Goal: Check status: Check status

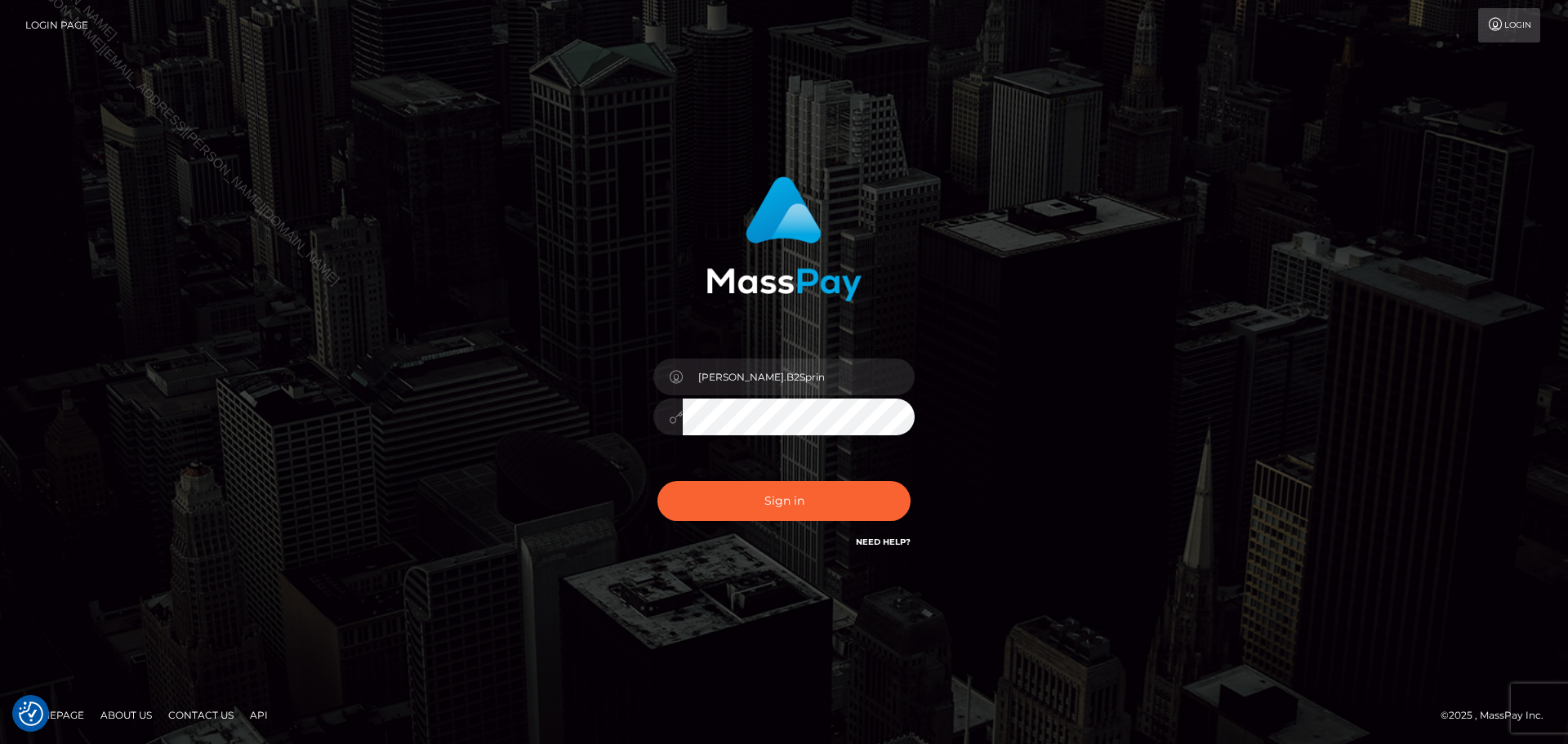
drag, startPoint x: 872, startPoint y: 99, endPoint x: 864, endPoint y: 115, distance: 17.9
click at [873, 99] on div "David.B2Sprin" at bounding box center [784, 372] width 1568 height 661
click at [771, 238] on img at bounding box center [783, 238] width 155 height 125
click at [773, 305] on div "David.B2Sprin Sign in" at bounding box center [784, 364] width 428 height 399
click at [776, 272] on img at bounding box center [783, 238] width 155 height 125
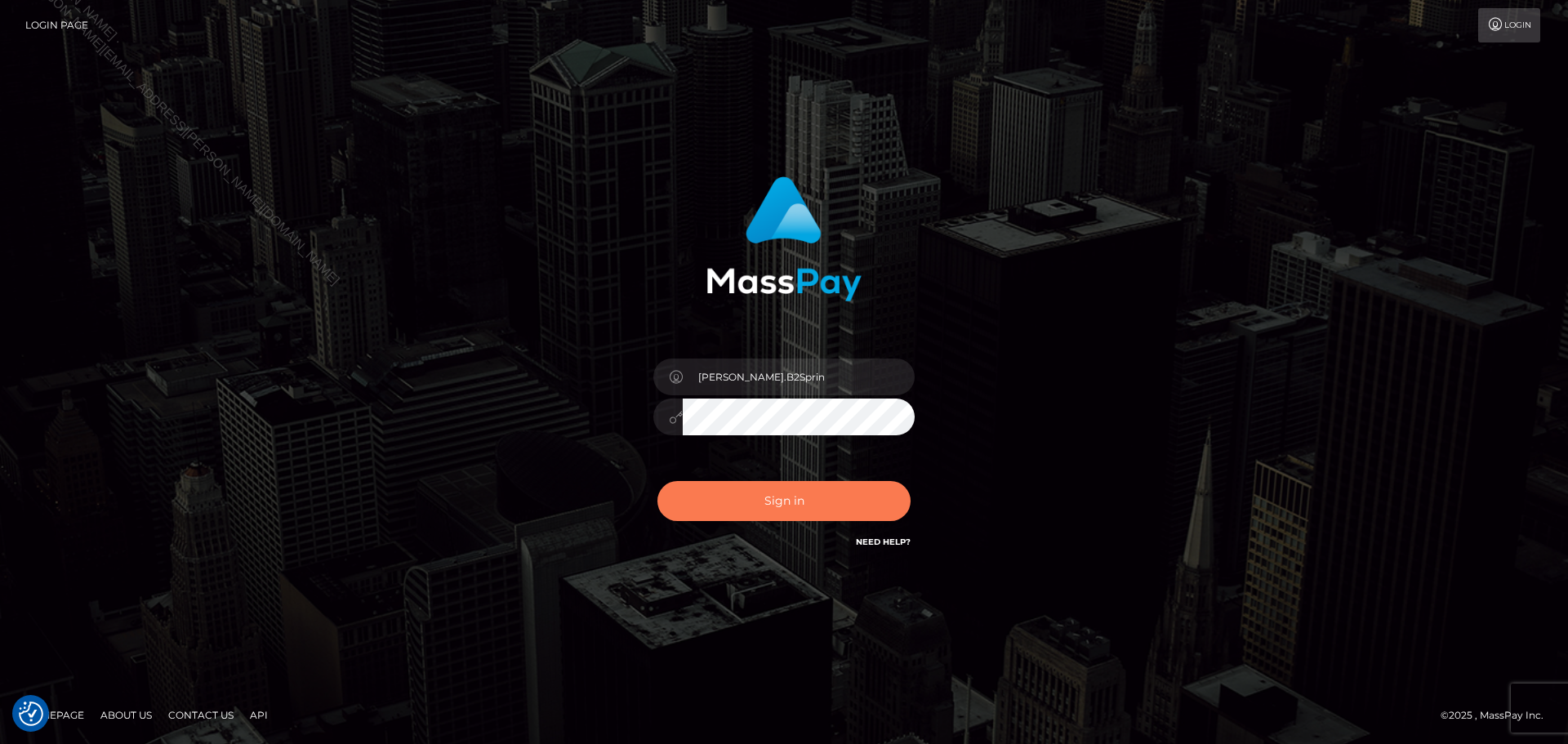
click at [818, 499] on button "Sign in" at bounding box center [784, 502] width 253 height 40
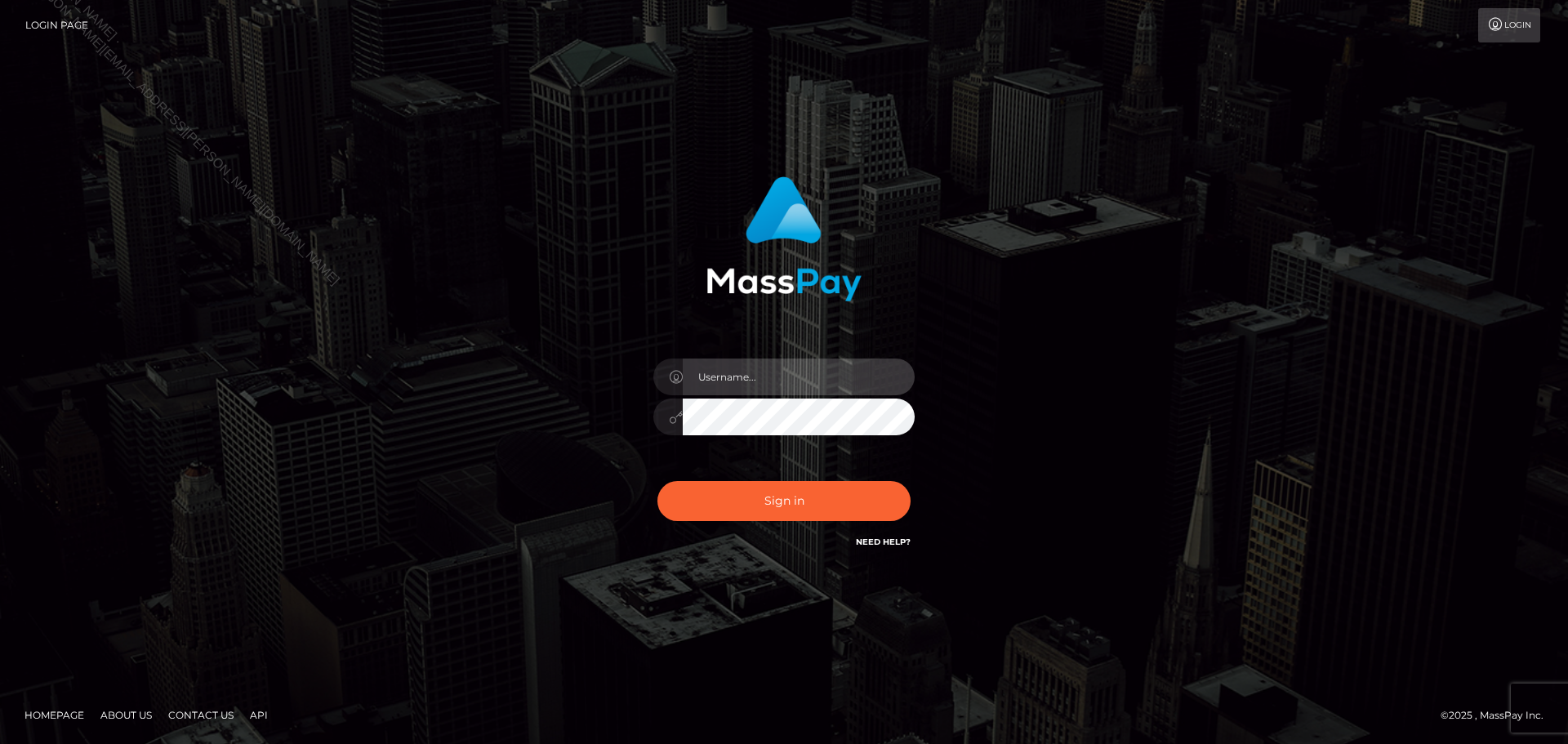
type input "David.B2Sprin"
click at [799, 396] on div "David.B2Sprin" at bounding box center [784, 408] width 286 height 125
click at [798, 373] on input "David.B2Sprin" at bounding box center [798, 377] width 232 height 37
drag, startPoint x: 1005, startPoint y: 316, endPoint x: 958, endPoint y: 345, distance: 55.2
click at [1003, 318] on div "David.B2Sprin" at bounding box center [784, 372] width 454 height 416
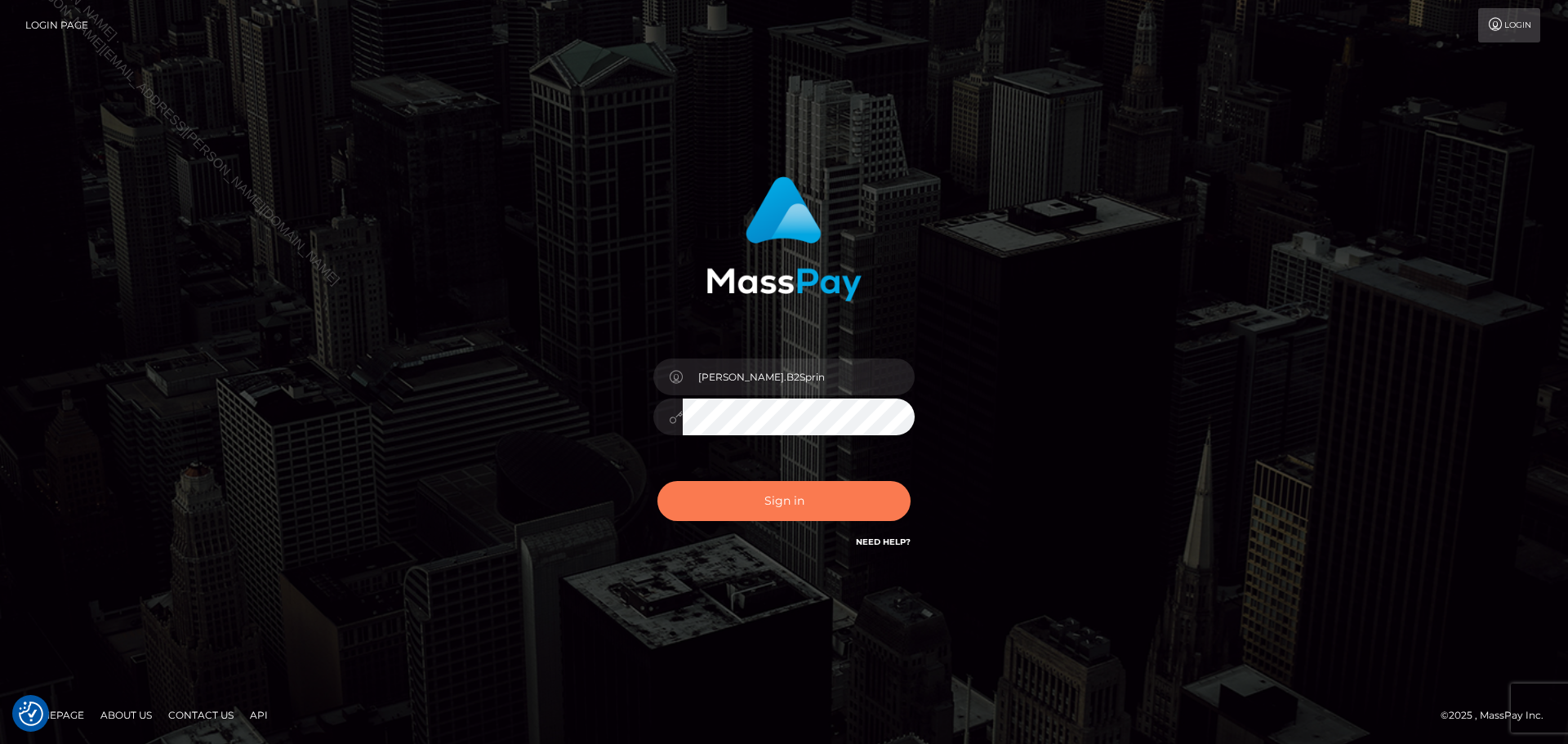
click at [799, 507] on button "Sign in" at bounding box center [784, 502] width 253 height 40
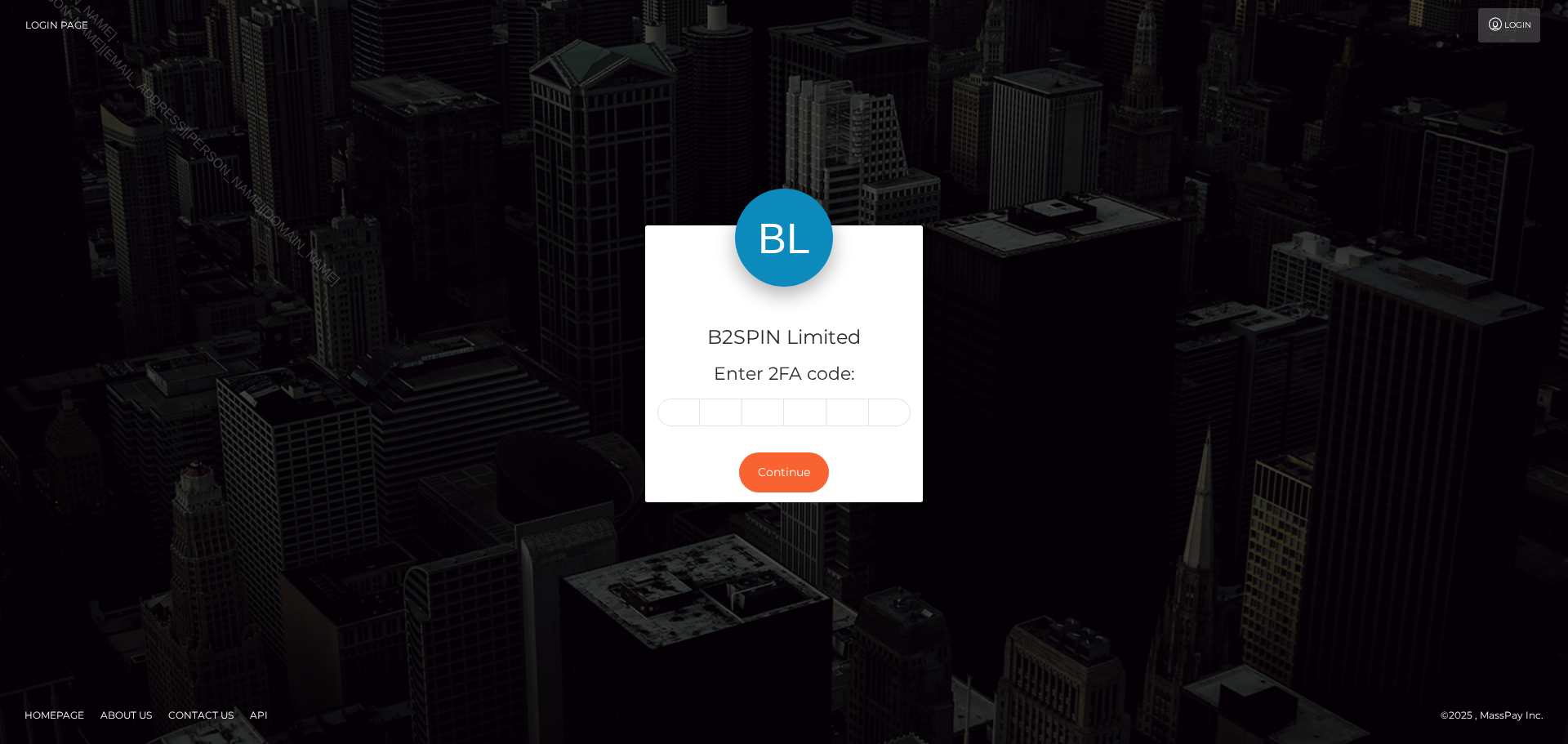
click at [679, 411] on input "text" at bounding box center [678, 412] width 43 height 28
type input "4"
type input "3"
type input "9"
type input "1"
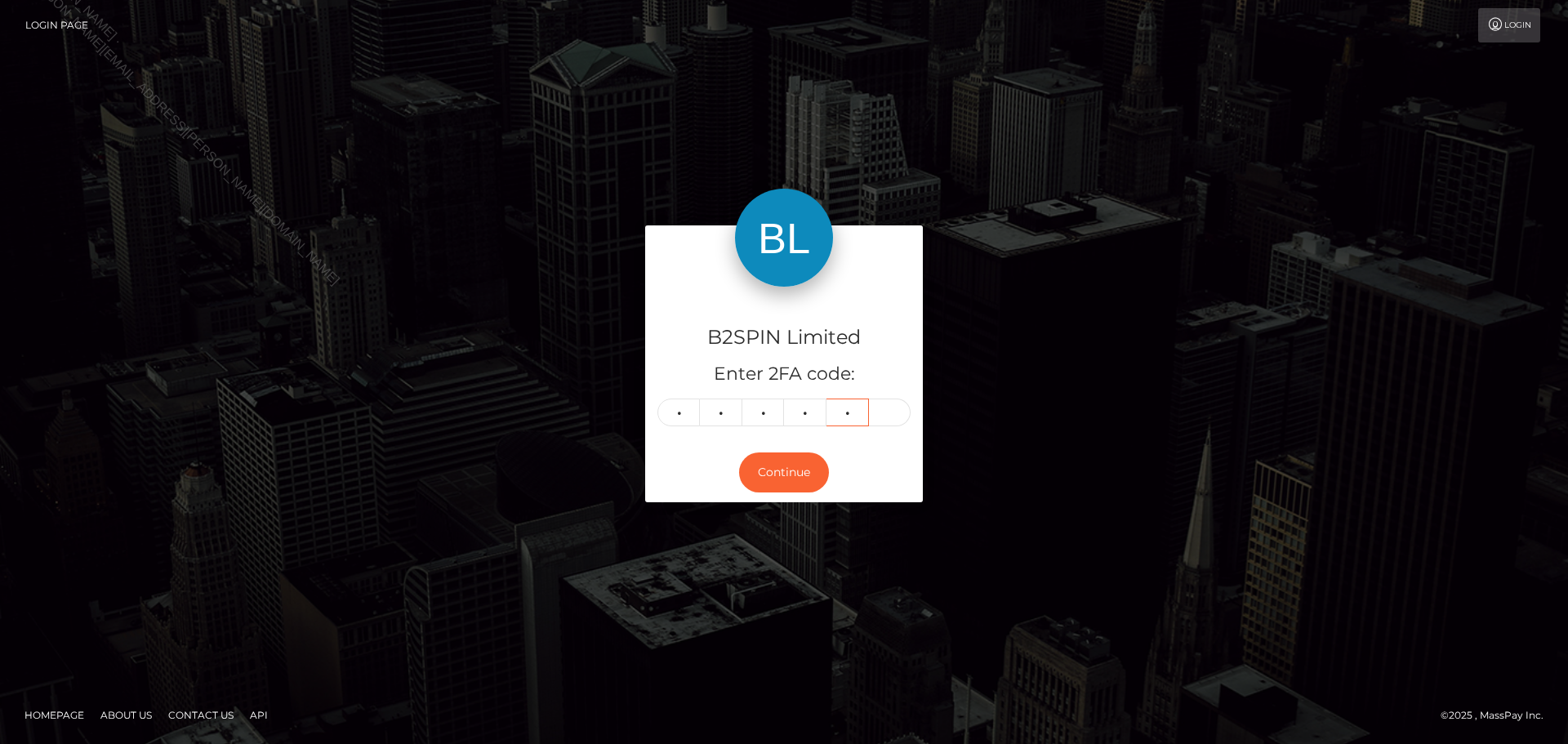
type input "3"
click at [775, 465] on button "Continue" at bounding box center [783, 473] width 90 height 40
click at [775, 464] on button "Continue" at bounding box center [783, 473] width 90 height 40
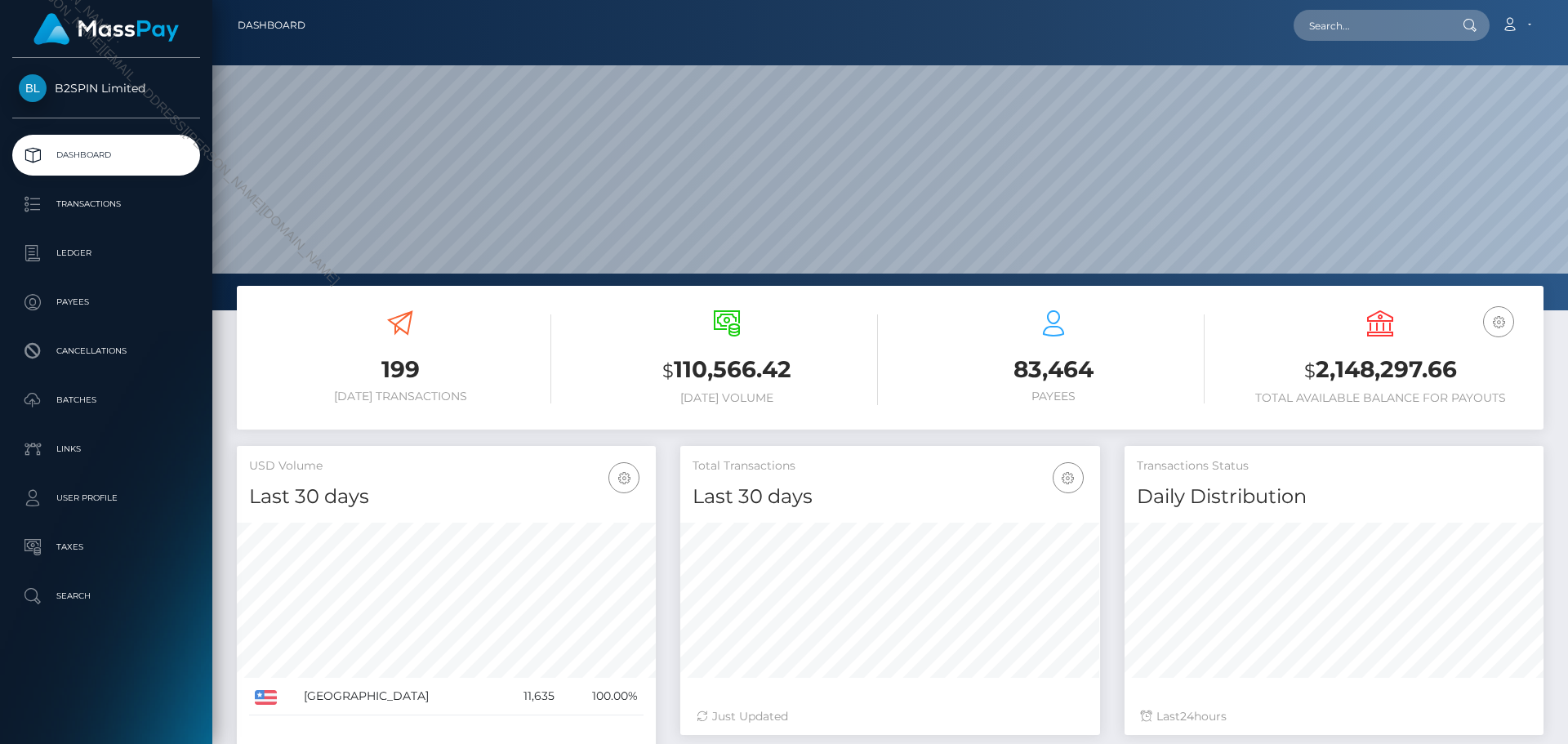
scroll to position [290, 420]
click at [904, 28] on div "Loading... Loading... Account Edit Profile Logout" at bounding box center [931, 25] width 1224 height 34
click at [1368, 18] on input "text" at bounding box center [1370, 25] width 153 height 31
click at [1207, 20] on div "Loading... Loading... Account Edit Profile Logout" at bounding box center [931, 25] width 1224 height 34
click at [1353, 26] on input "text" at bounding box center [1370, 25] width 153 height 31
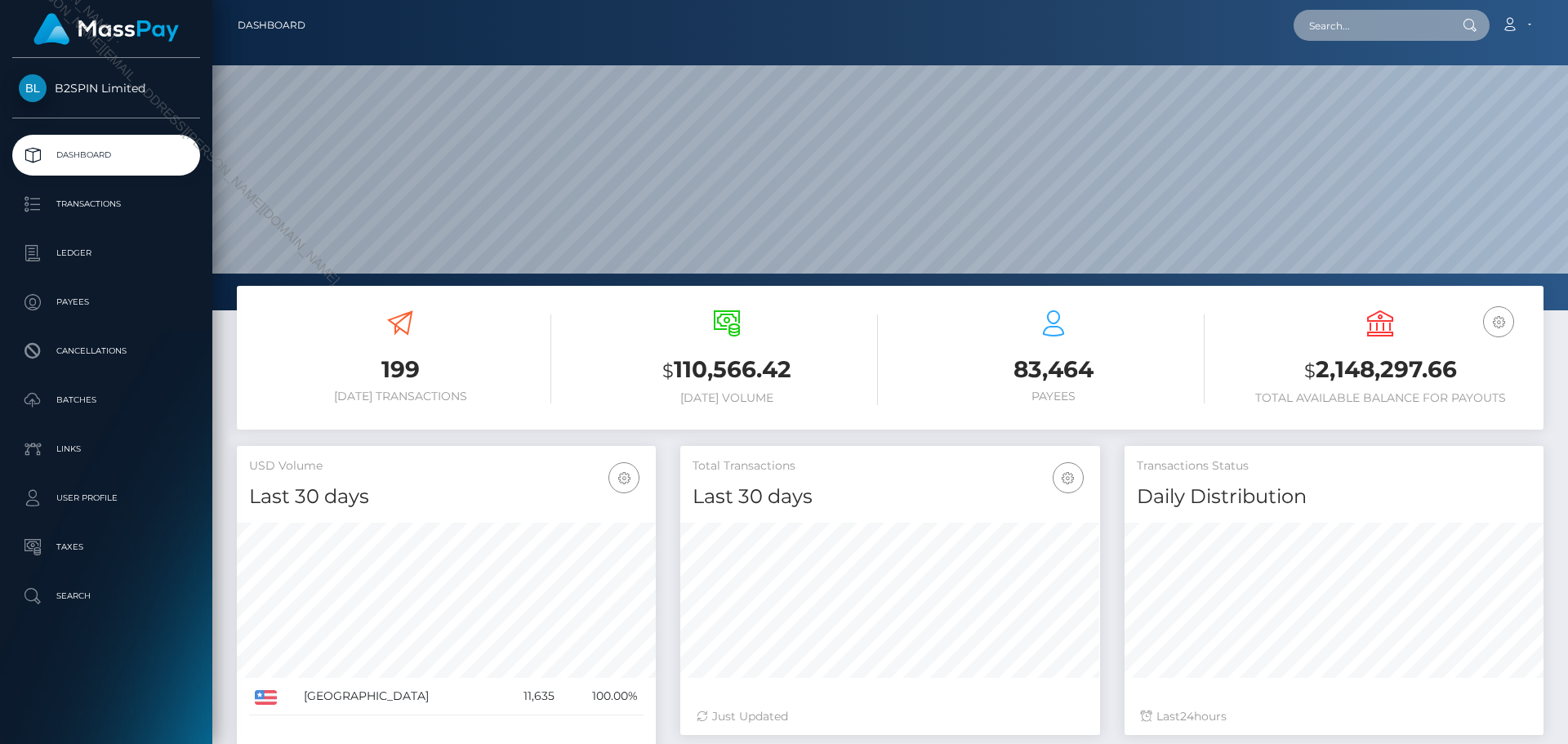
paste input "2153541791"
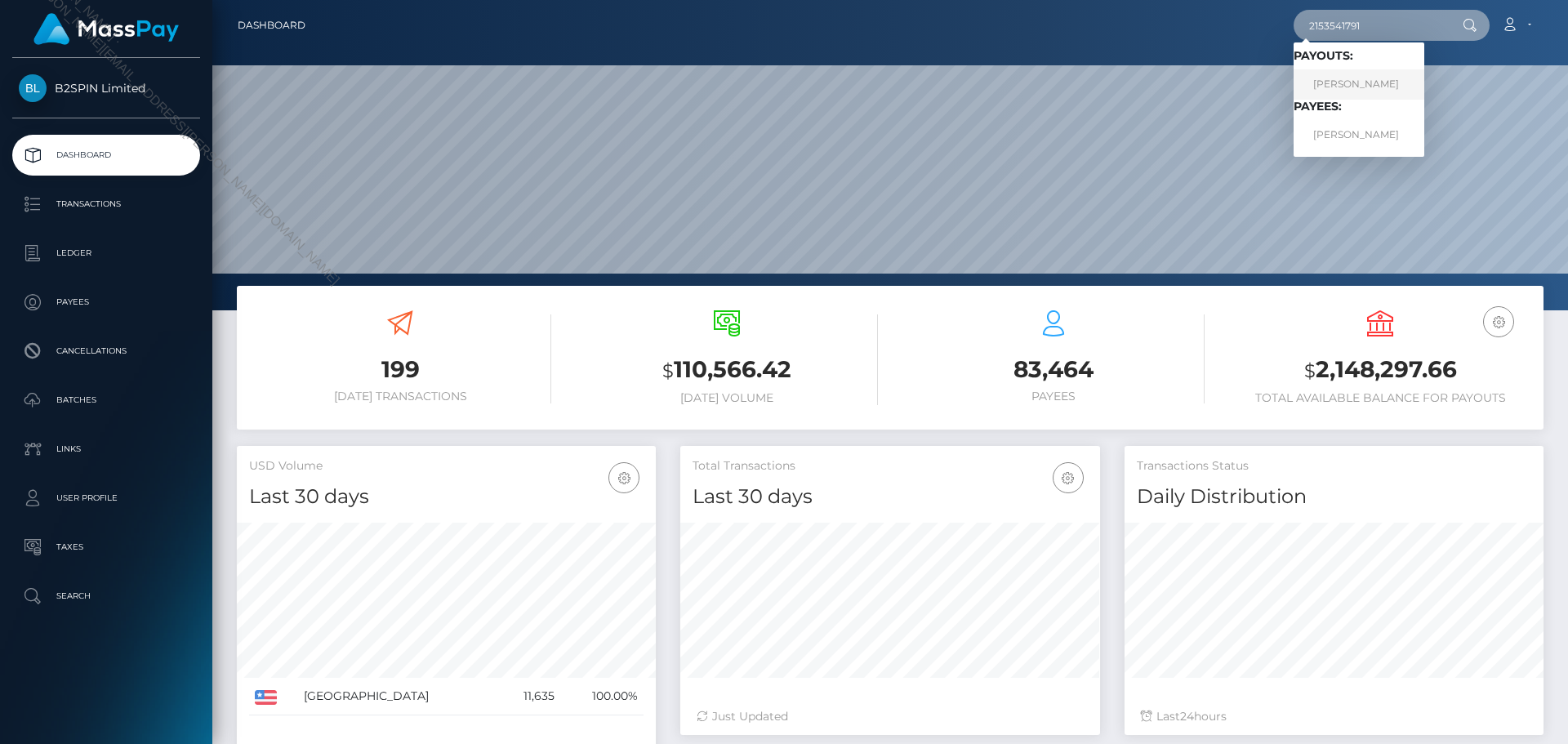
type input "2153541791"
click at [1364, 82] on link "AARON WILLIAM JENSEN" at bounding box center [1359, 85] width 131 height 30
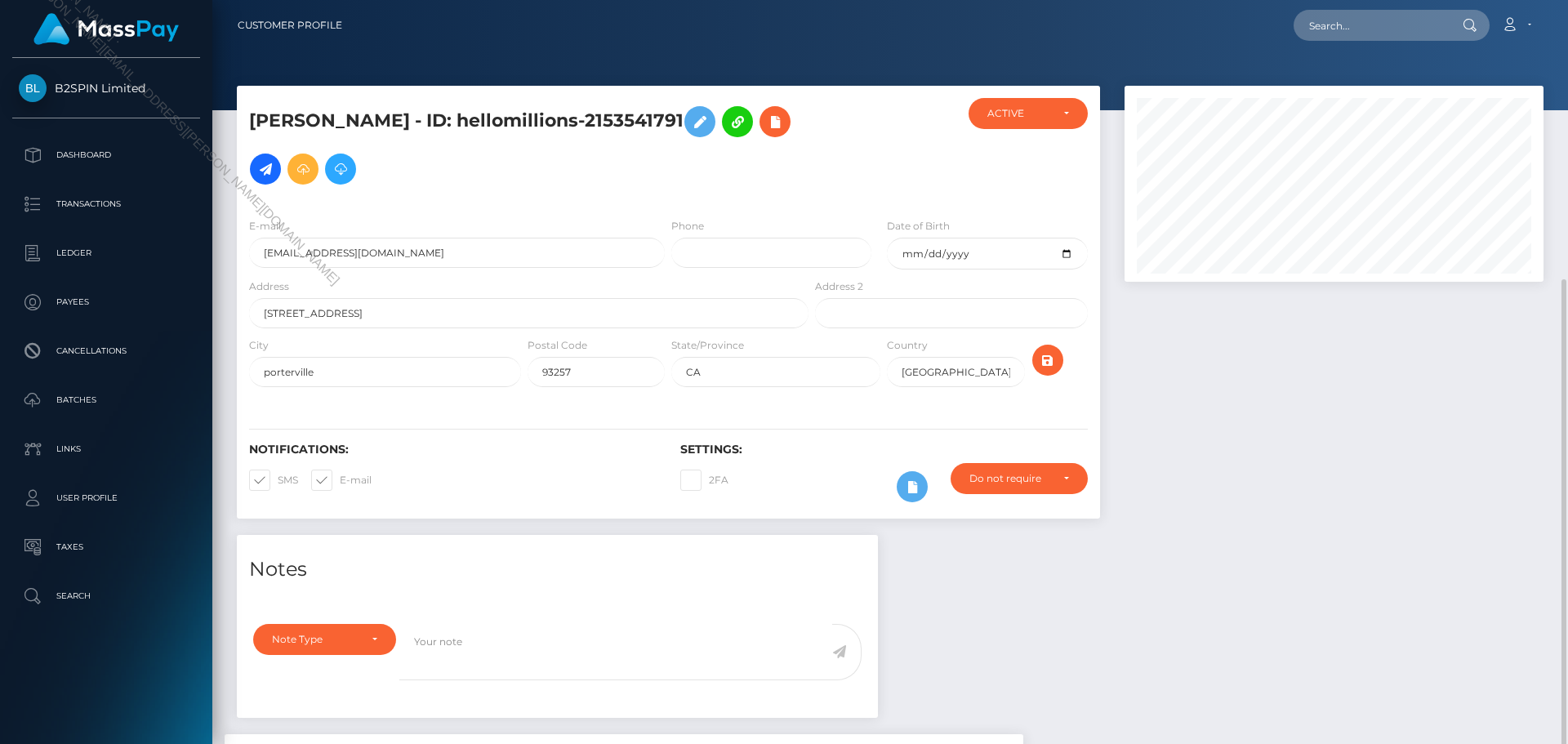
scroll to position [196, 420]
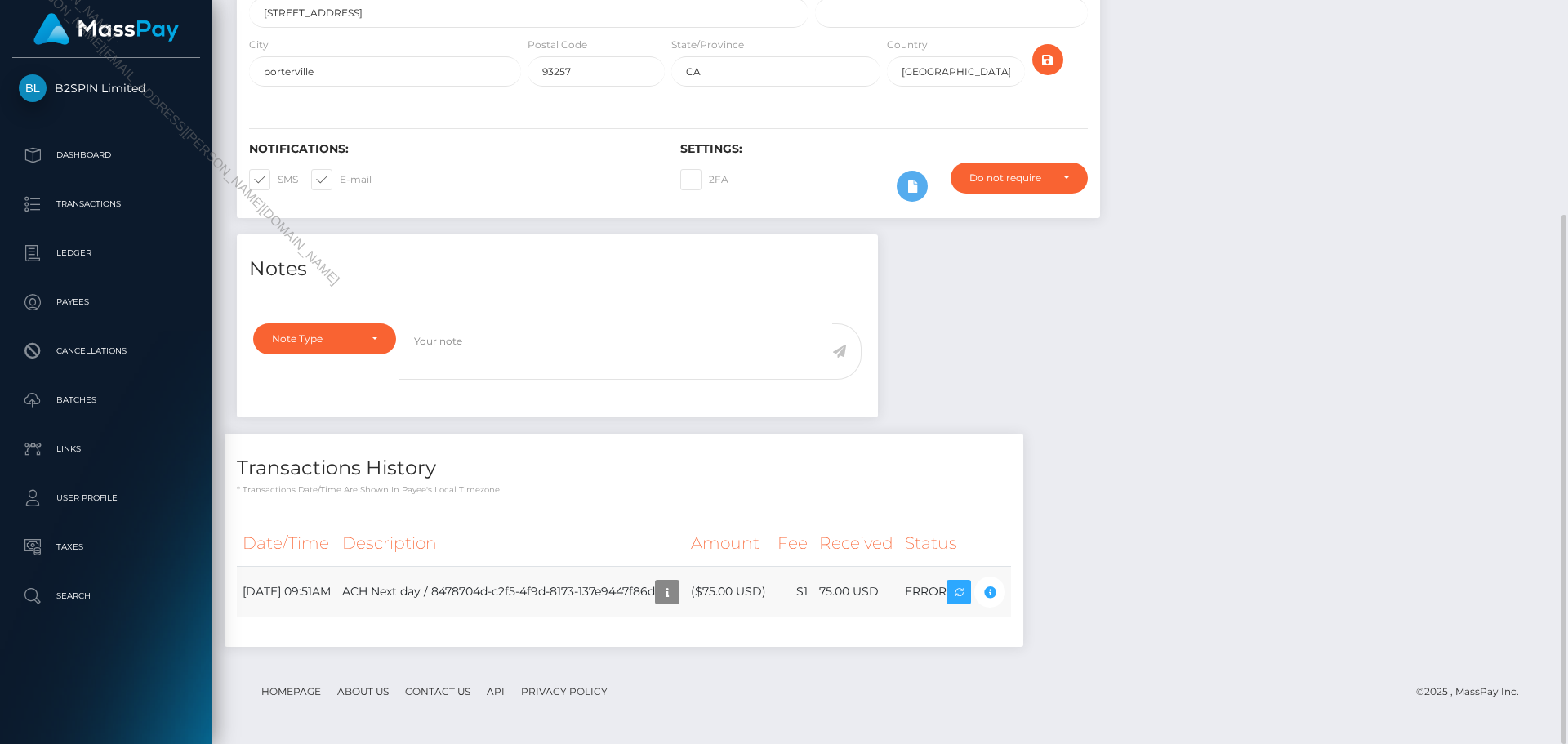
drag, startPoint x: 765, startPoint y: 591, endPoint x: 914, endPoint y: 590, distance: 149.0
click at [914, 590] on tr "[DATE] 09:51AM ACH Next day / 8478704d-c2f5-4f9d-8173-137e9447f86d ($75.00 USD)…" at bounding box center [623, 591] width 774 height 51
click at [1206, 469] on div "Notes Note Type Compliance Clear Compliance General Note Type" at bounding box center [890, 449] width 1331 height 429
drag, startPoint x: 961, startPoint y: 592, endPoint x: 1083, endPoint y: 601, distance: 122.3
click at [1023, 601] on div "Date/Time Description Amount Fee Received Status" at bounding box center [624, 578] width 798 height 138
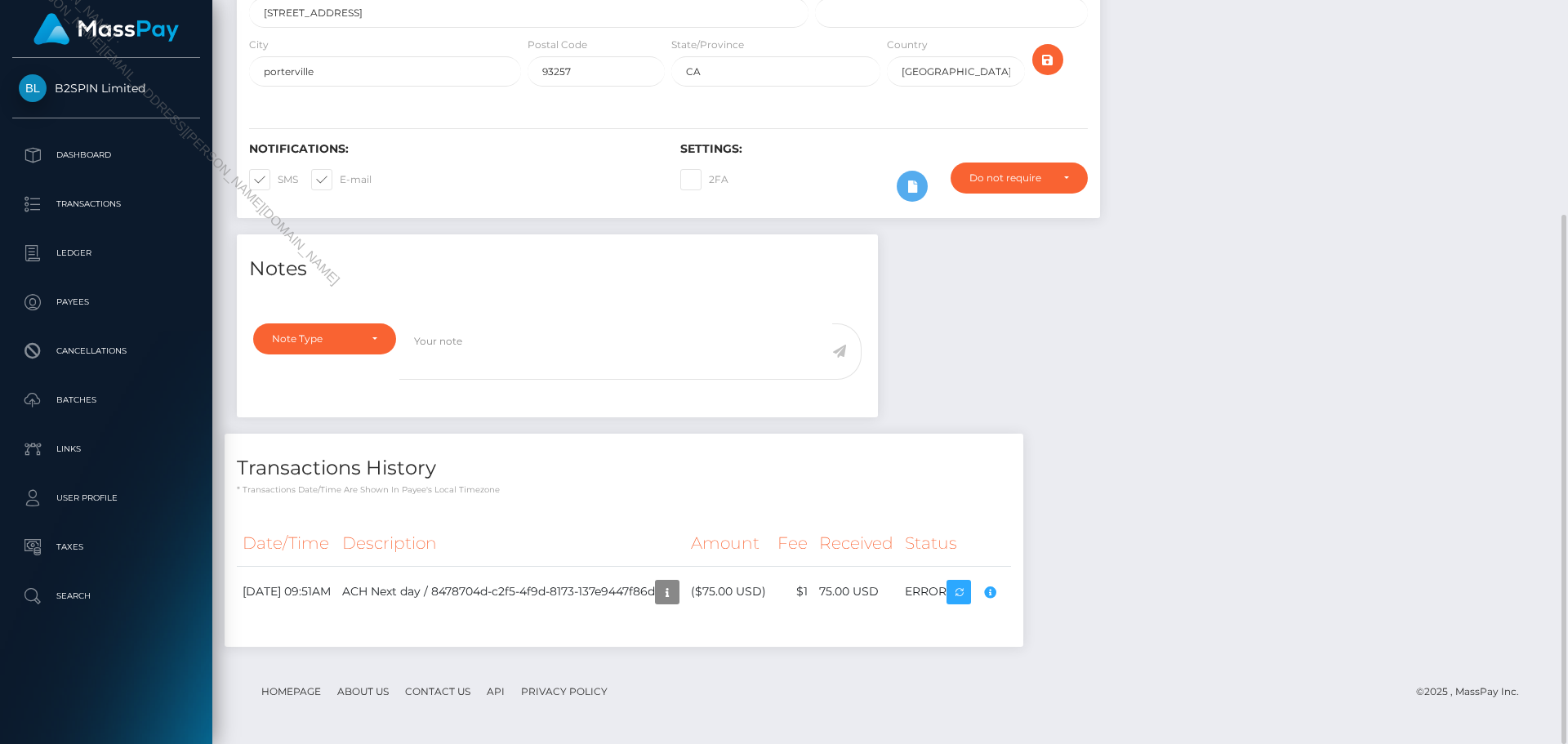
click at [1255, 575] on div "Notes Note Type Compliance Clear Compliance General Note Type" at bounding box center [890, 449] width 1331 height 429
click at [677, 596] on icon "button" at bounding box center [667, 592] width 19 height 20
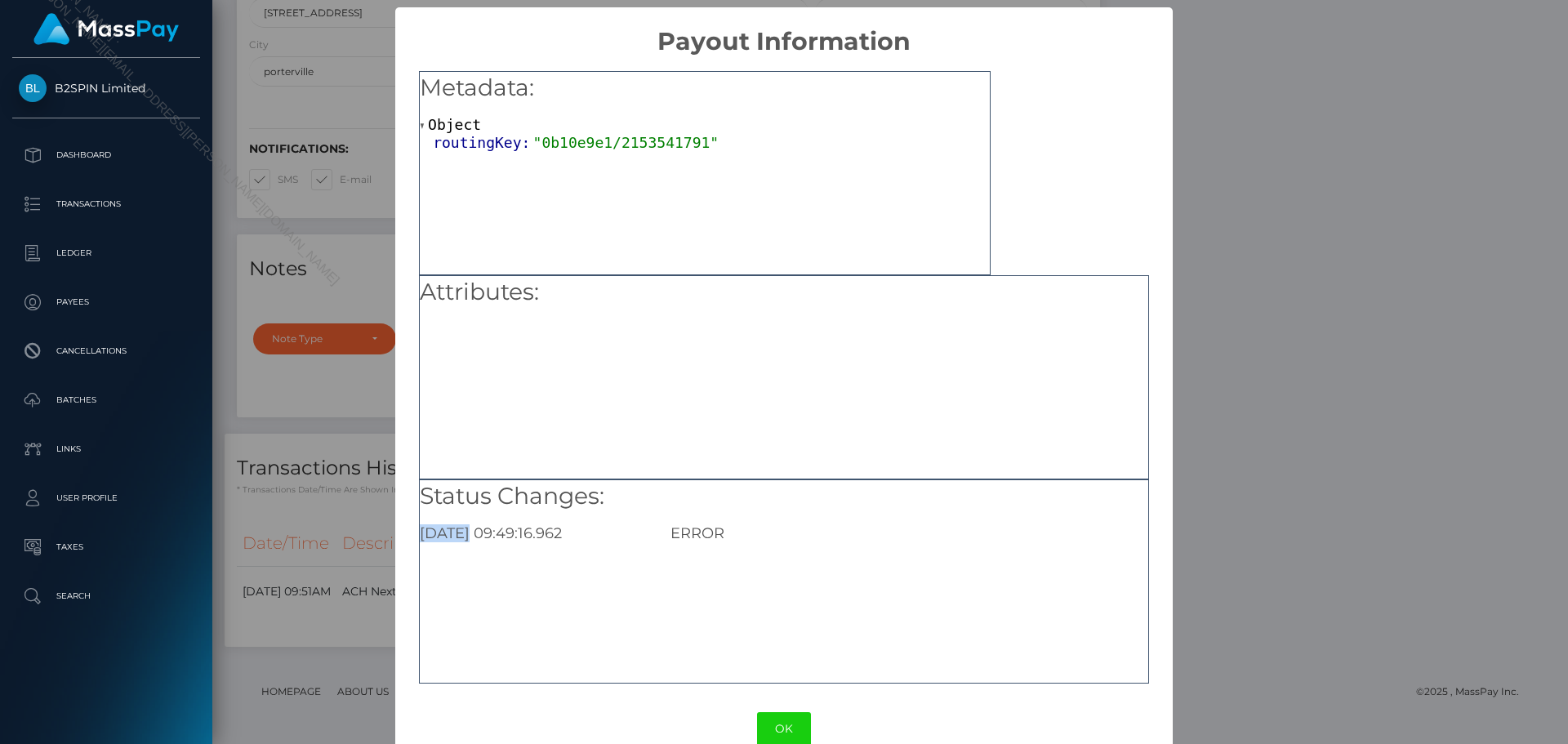
drag, startPoint x: 757, startPoint y: 514, endPoint x: 950, endPoint y: 507, distance: 193.1
click at [950, 507] on div "Status Changes: [DATE] 09:49:16.962 ERROR" at bounding box center [784, 512] width 729 height 63
click at [935, 530] on div "ERROR" at bounding box center [909, 533] width 501 height 18
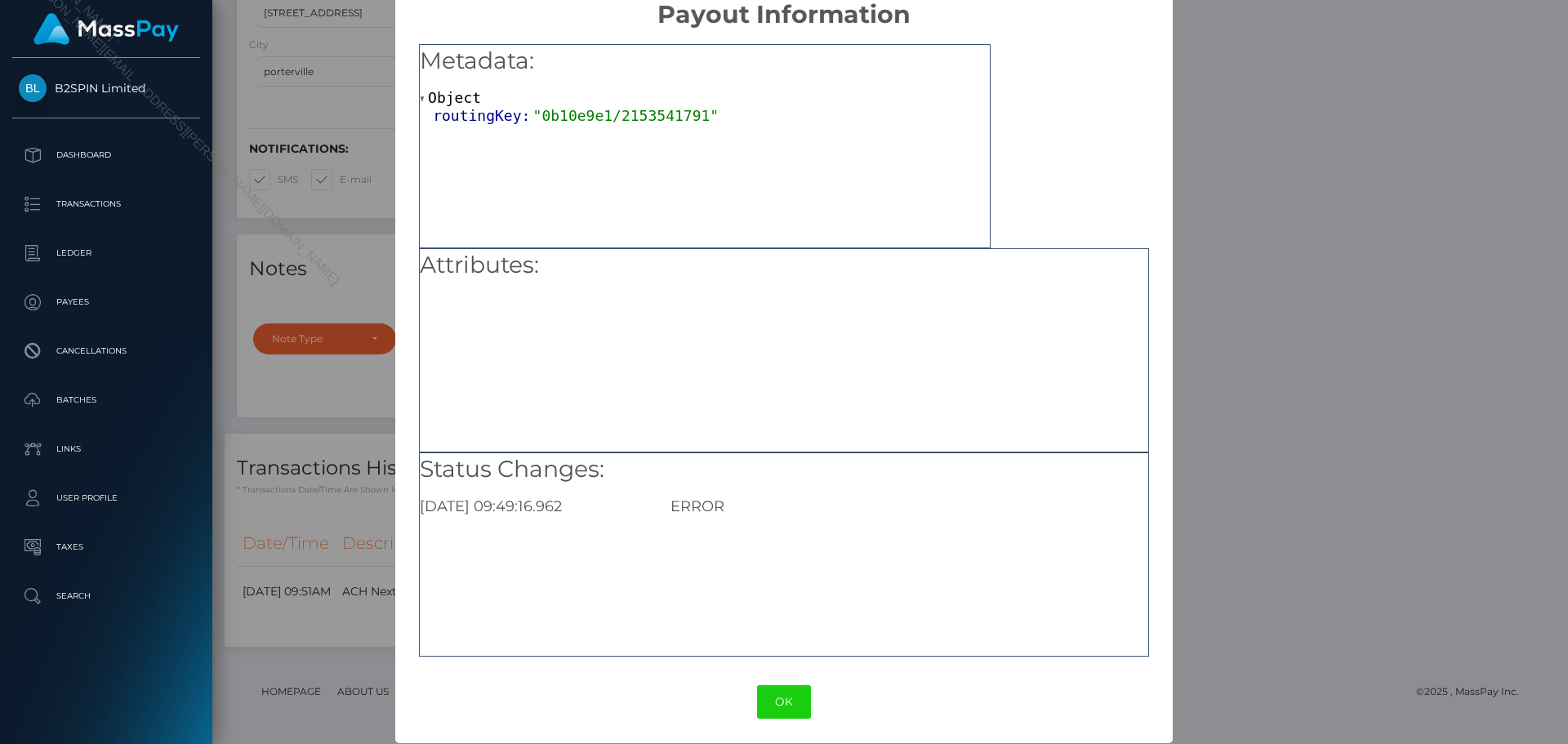
scroll to position [33, 0]
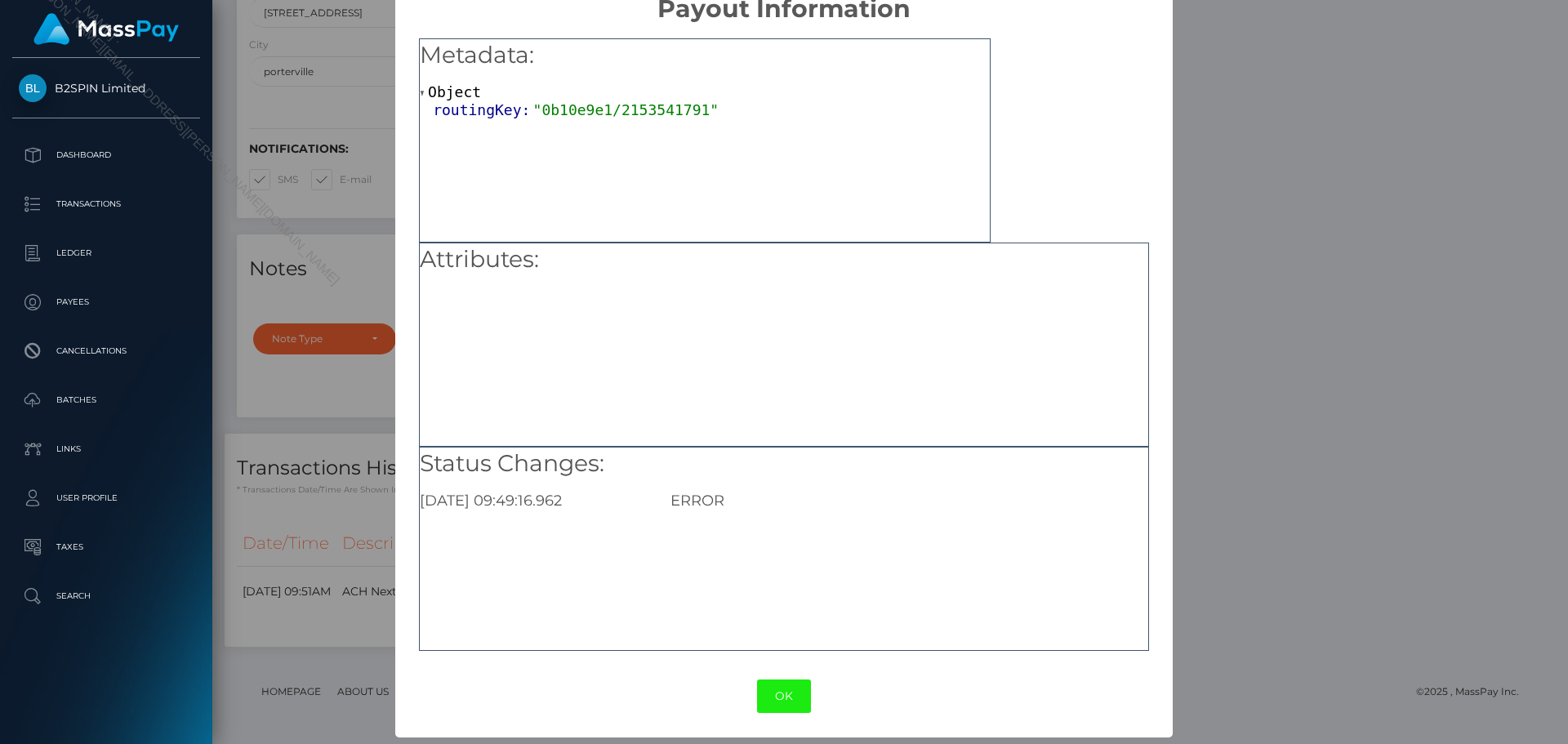
drag, startPoint x: 792, startPoint y: 705, endPoint x: 819, endPoint y: 691, distance: 30.4
click at [791, 705] on button "OK" at bounding box center [784, 696] width 54 height 34
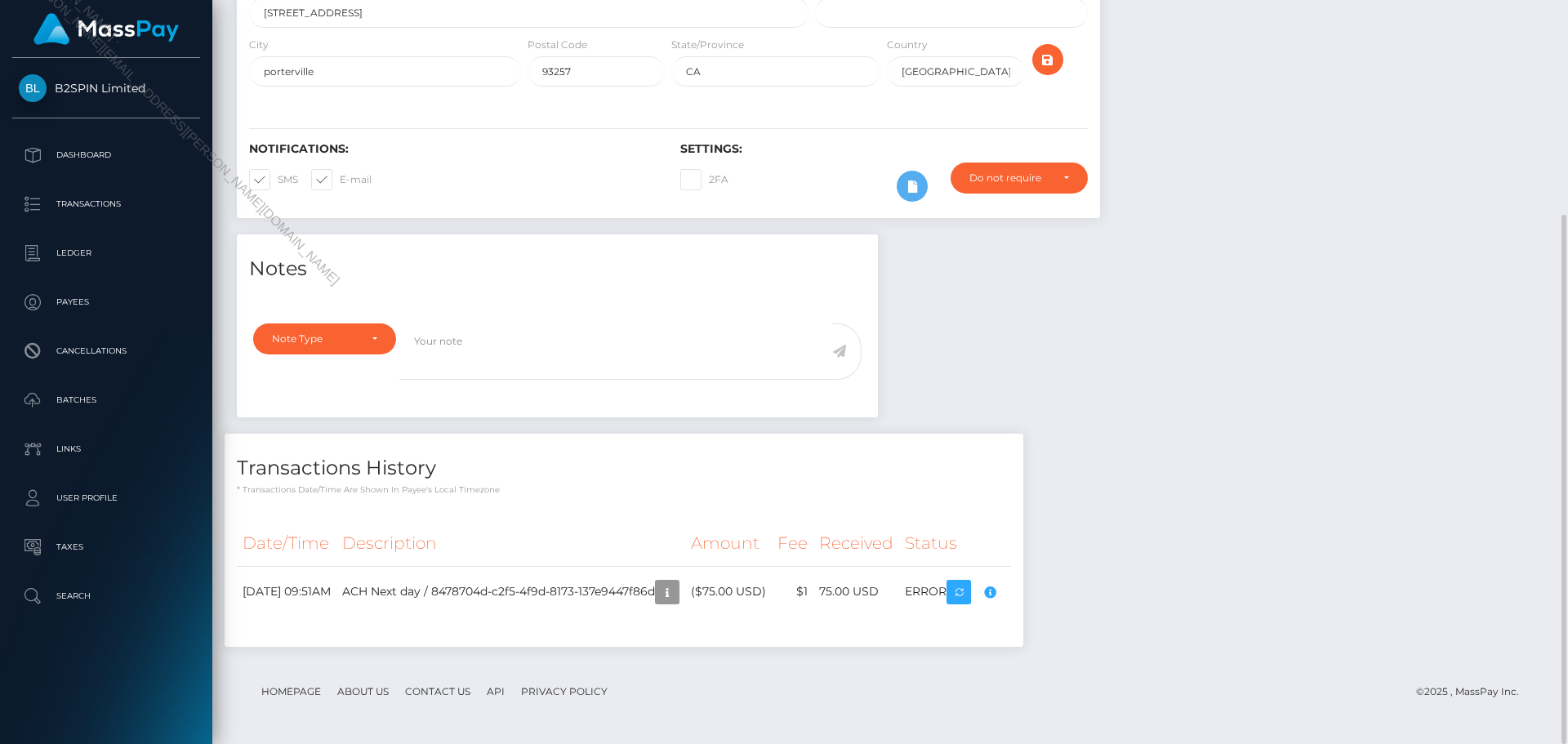
scroll to position [0, 0]
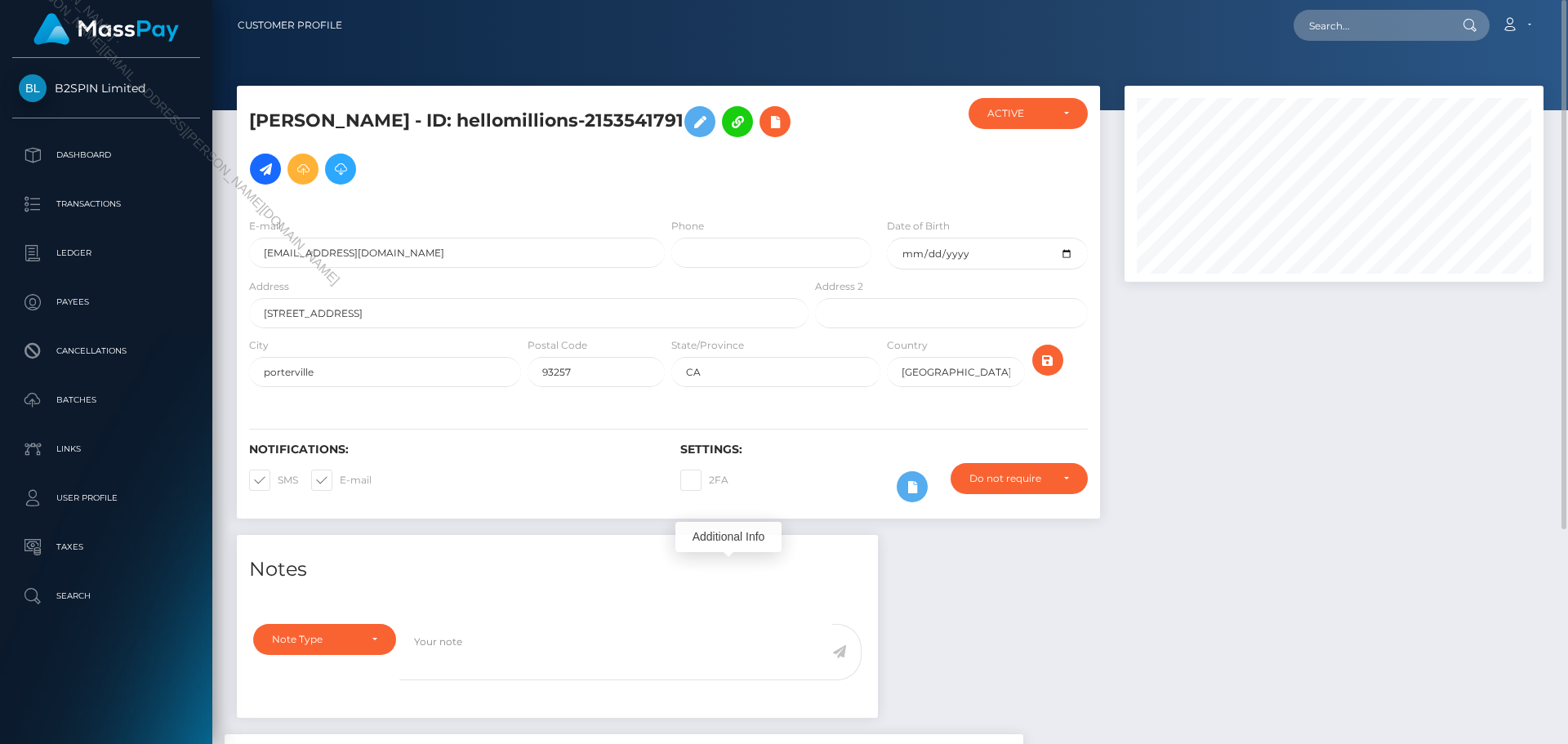
click at [1255, 423] on div at bounding box center [1333, 310] width 444 height 450
click at [1386, 350] on div at bounding box center [1333, 310] width 444 height 450
